Goal: Entertainment & Leisure: Consume media (video, audio)

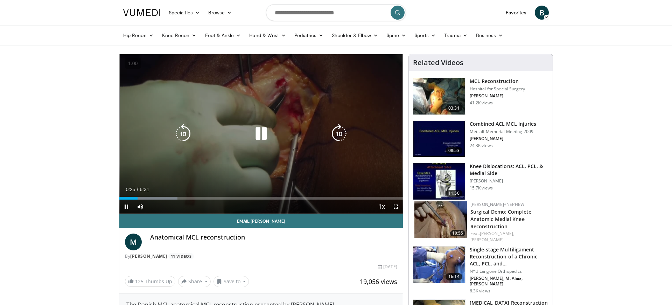
click at [269, 132] on icon "Video Player" at bounding box center [261, 134] width 20 height 20
click at [263, 130] on icon "Video Player" at bounding box center [261, 134] width 20 height 20
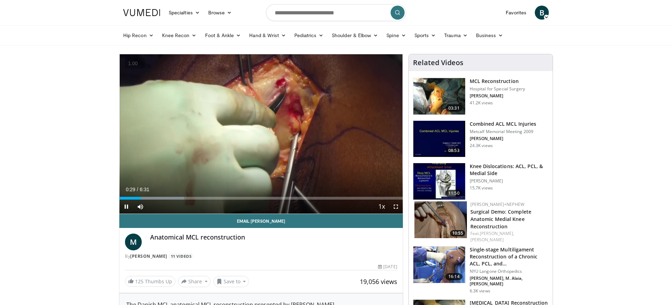
click at [0, 0] on span "« − + » ×" at bounding box center [0, 0] width 0 height 0
click at [0, 0] on button "+" at bounding box center [0, 0] width 0 height 0
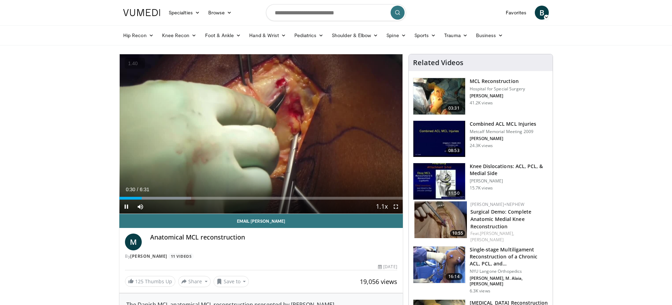
click at [0, 0] on button "+" at bounding box center [0, 0] width 0 height 0
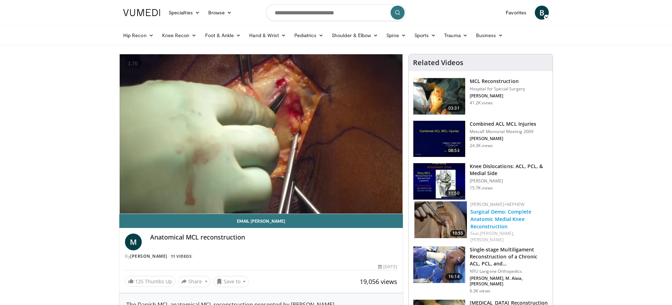
click at [502, 220] on link "Surgical Demo: Complete Anatomic Medial Knee Reconstruction" at bounding box center [501, 218] width 61 height 21
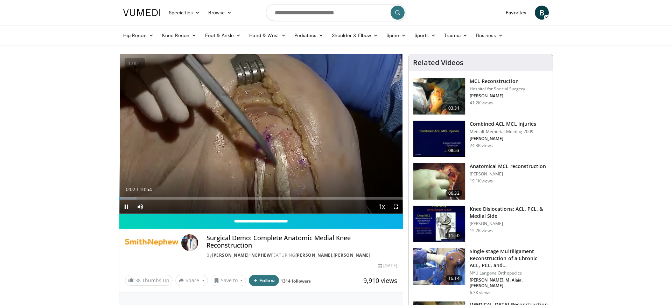
click at [0, 0] on button "+" at bounding box center [0, 0] width 0 height 0
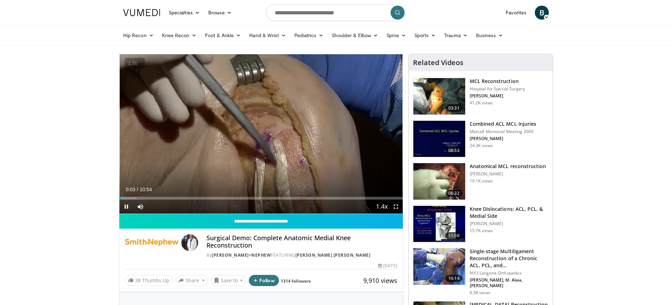
click at [0, 0] on button "+" at bounding box center [0, 0] width 0 height 0
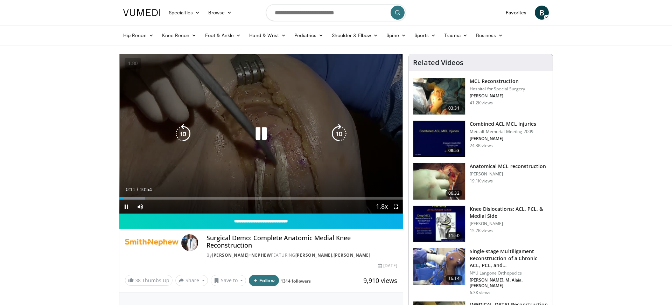
click at [339, 136] on icon "Video Player" at bounding box center [340, 134] width 20 height 20
click at [184, 139] on icon "Video Player" at bounding box center [183, 134] width 20 height 20
click at [179, 135] on icon "Video Player" at bounding box center [183, 134] width 20 height 20
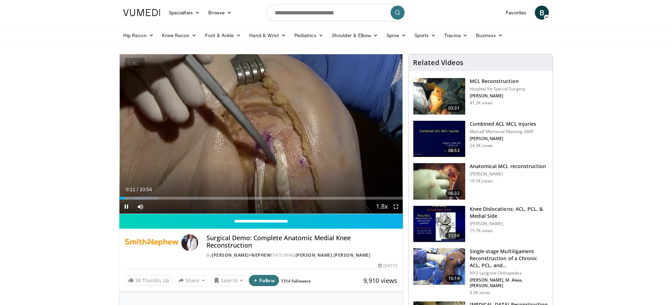
click at [0, 0] on button "−" at bounding box center [0, 0] width 0 height 0
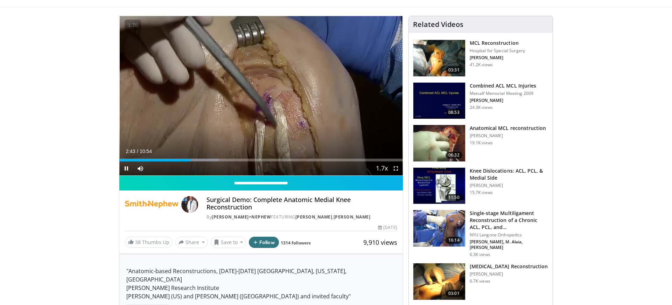
scroll to position [39, 0]
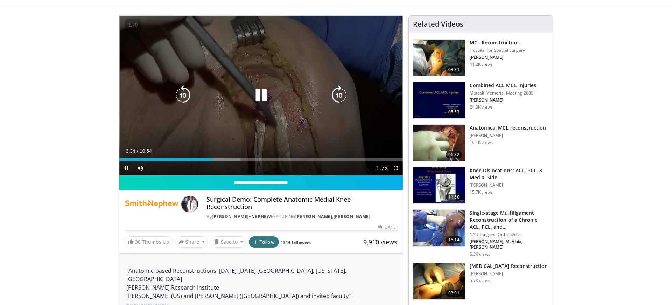
click at [249, 113] on div "20 seconds Tap to unmute" at bounding box center [261, 95] width 284 height 159
